Goal: Task Accomplishment & Management: Manage account settings

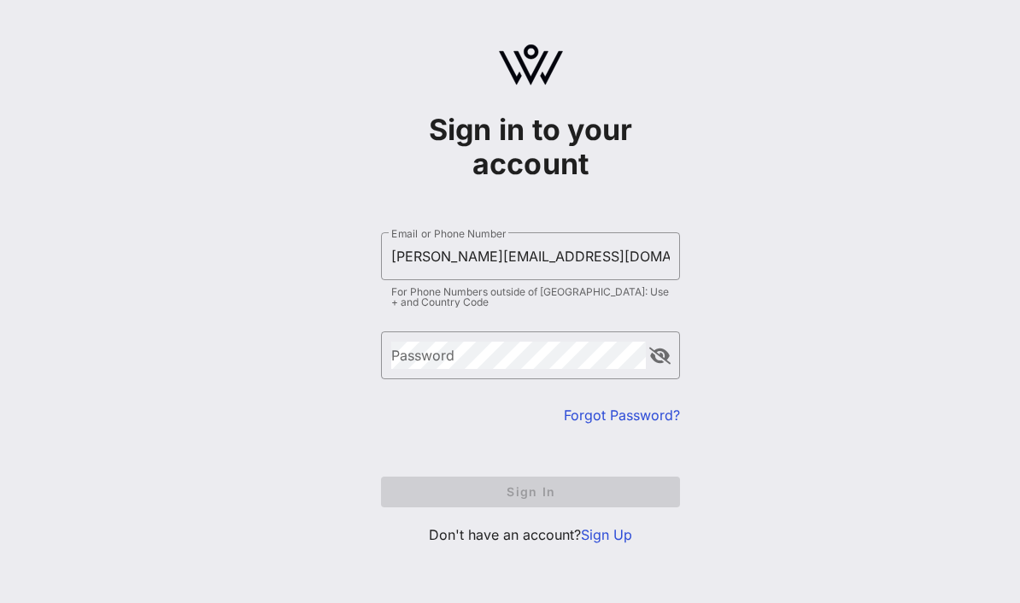
type input "[PERSON_NAME][EMAIL_ADDRESS][DOMAIN_NAME]"
click at [530, 491] on button "Sign In" at bounding box center [530, 492] width 299 height 31
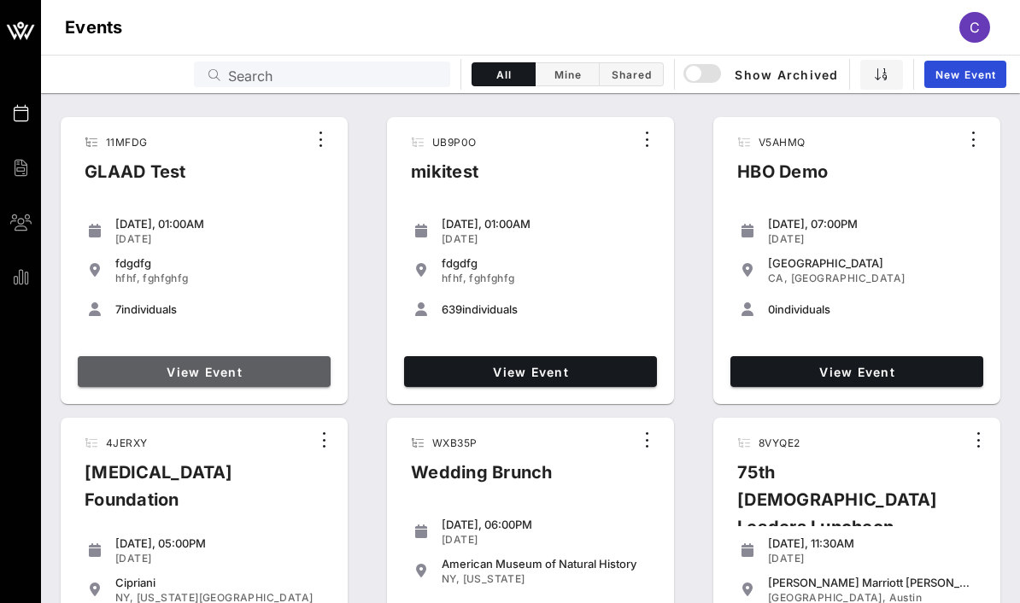
click at [272, 379] on link "View Event" at bounding box center [204, 371] width 253 height 31
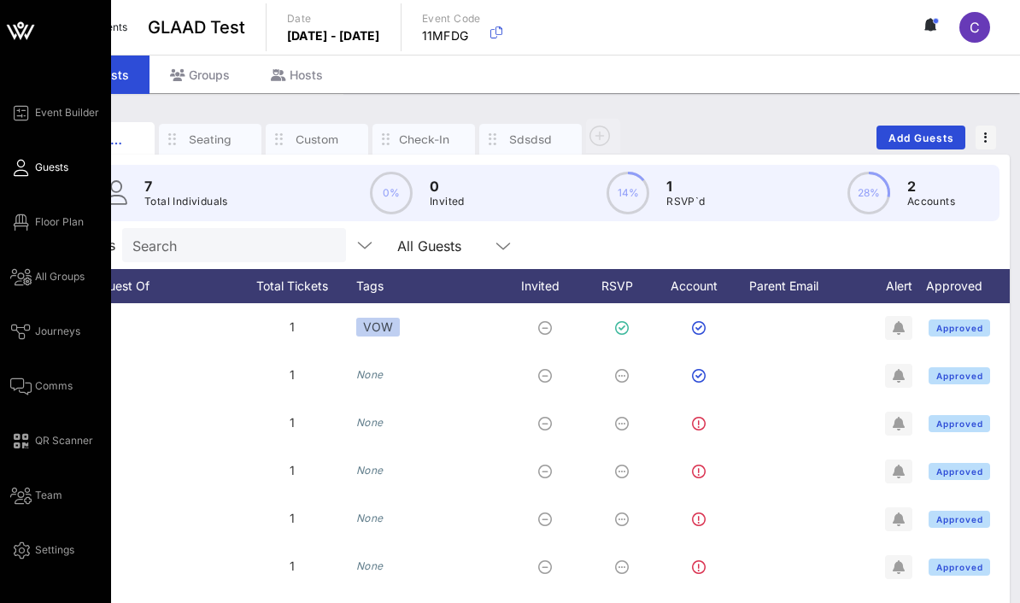
click at [27, 24] on icon at bounding box center [20, 30] width 41 height 41
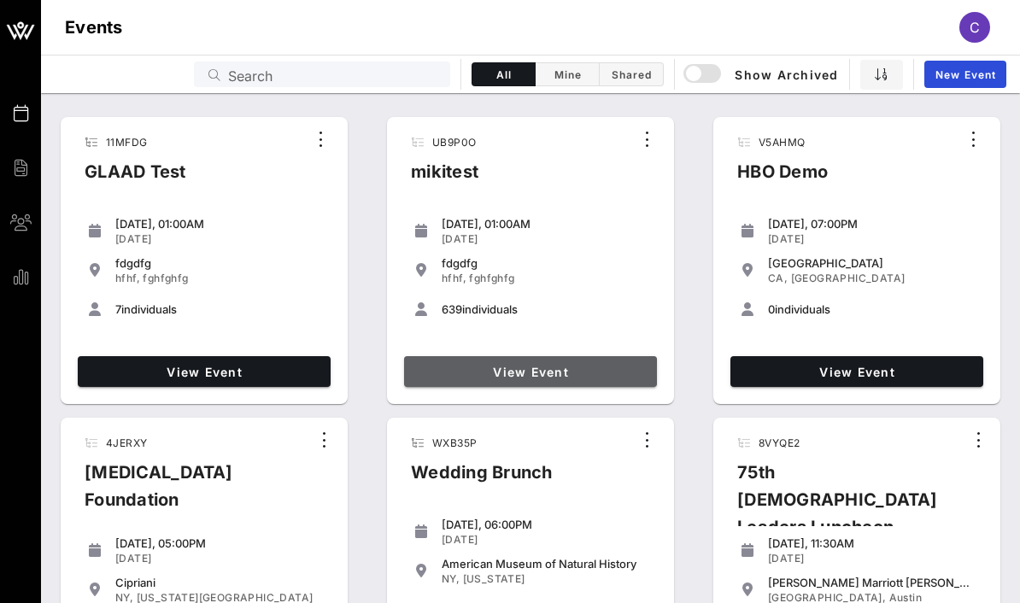
click at [554, 360] on link "View Event" at bounding box center [530, 371] width 253 height 31
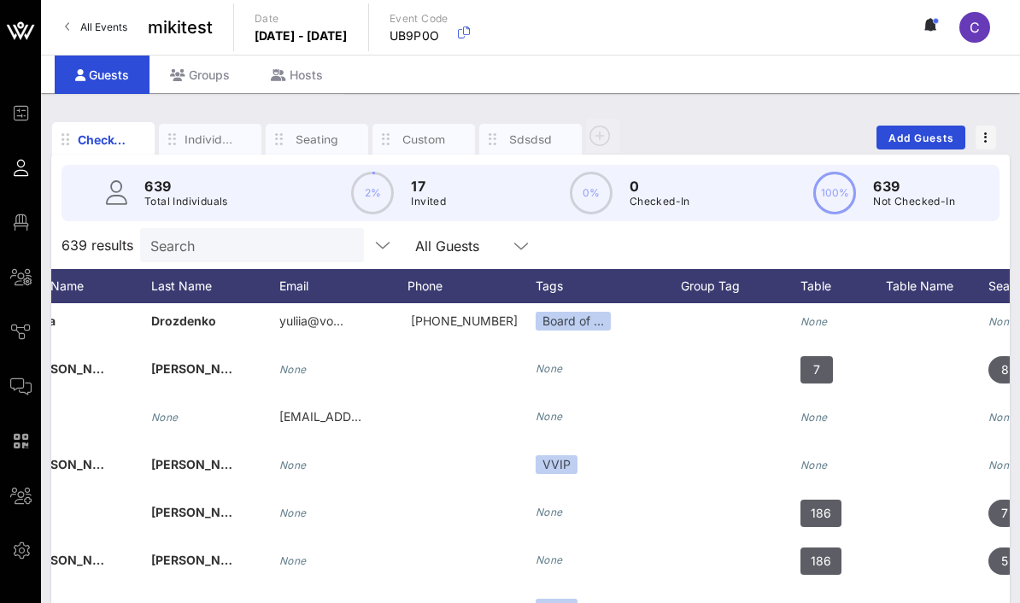
scroll to position [-4, 407]
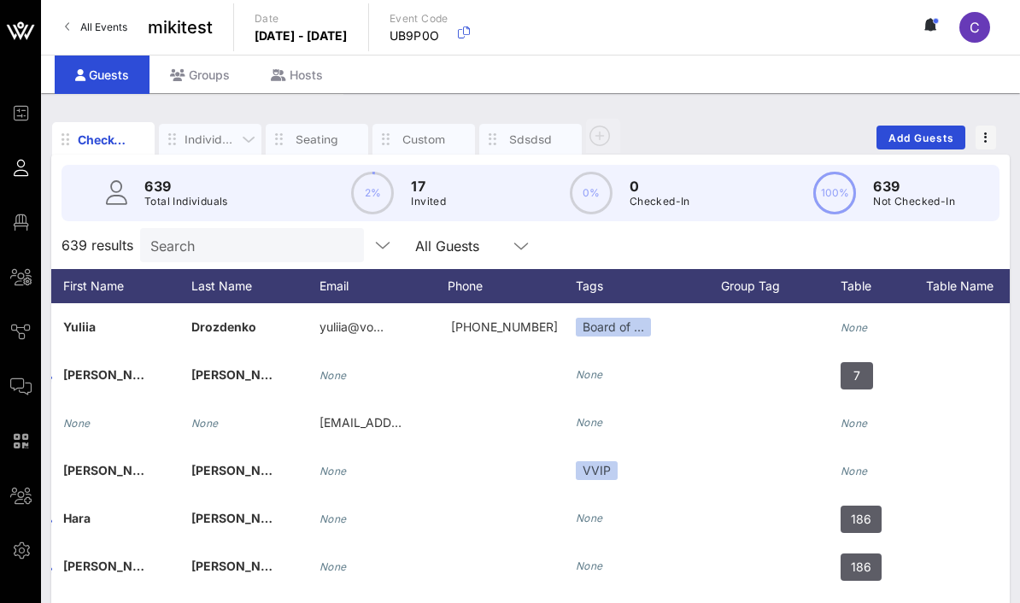
click at [197, 143] on div "Individuals" at bounding box center [210, 140] width 51 height 16
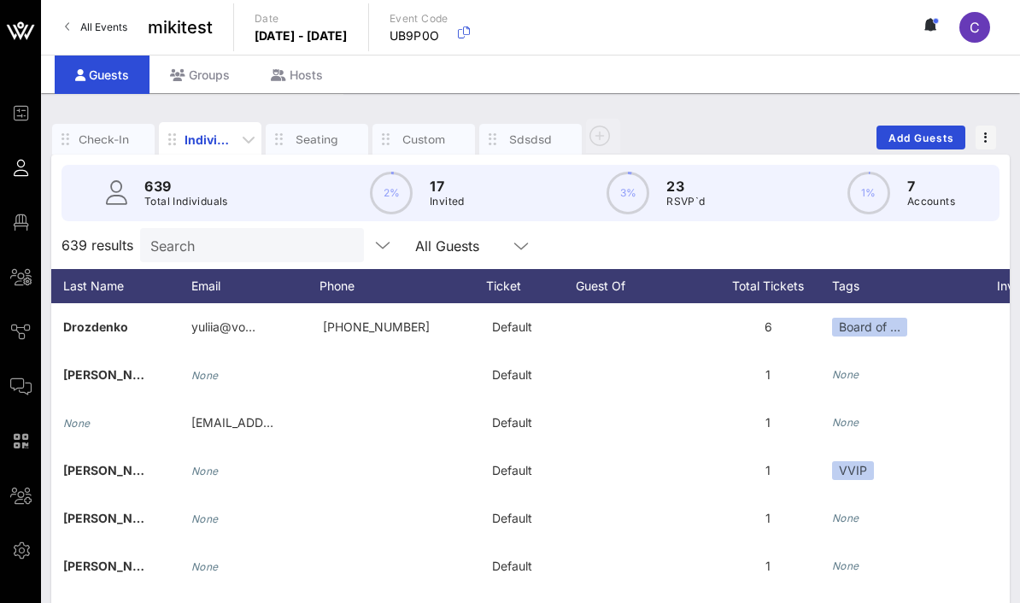
click at [217, 128] on div "Individuals" at bounding box center [210, 139] width 103 height 34
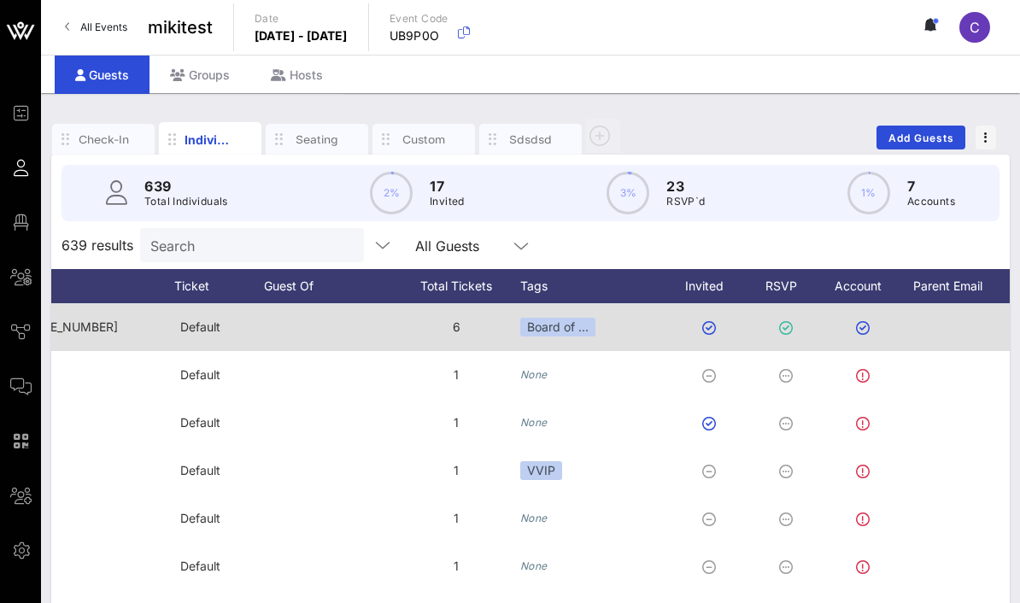
click at [714, 325] on button "button" at bounding box center [709, 328] width 14 height 14
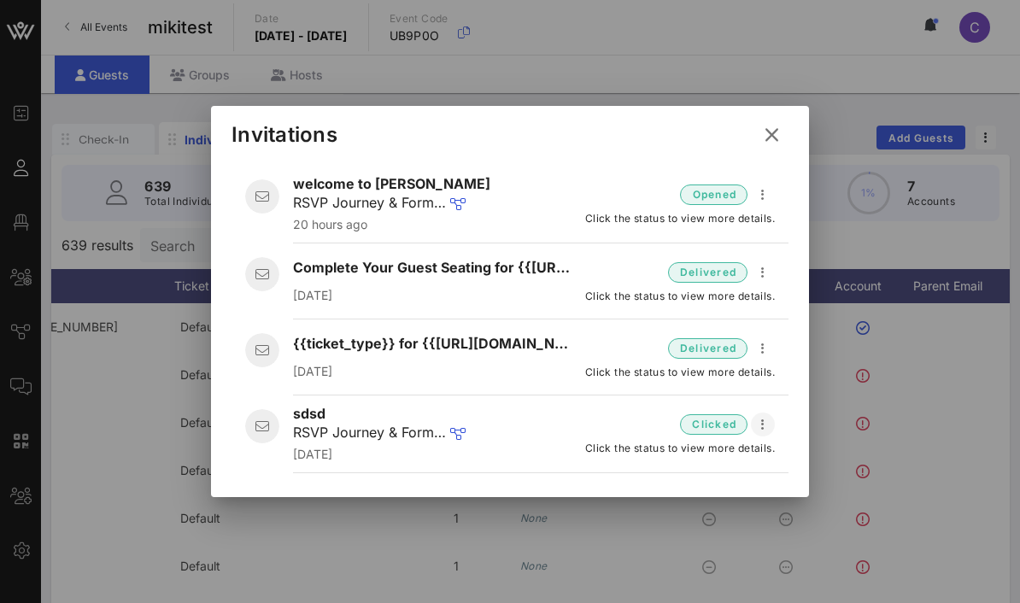
click at [759, 427] on icon "button" at bounding box center [763, 424] width 21 height 21
click at [779, 458] on div "Open" at bounding box center [791, 456] width 47 height 16
